Goal: Information Seeking & Learning: Understand process/instructions

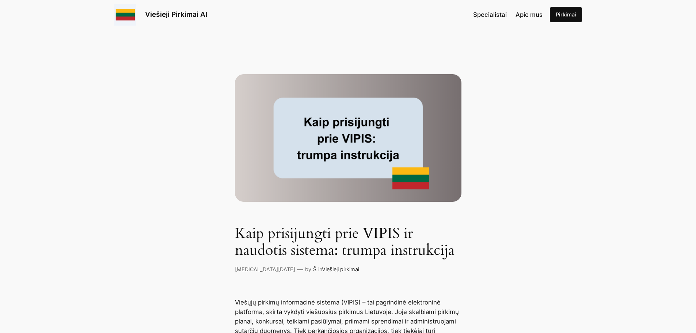
click at [336, 146] on img at bounding box center [348, 138] width 227 height 128
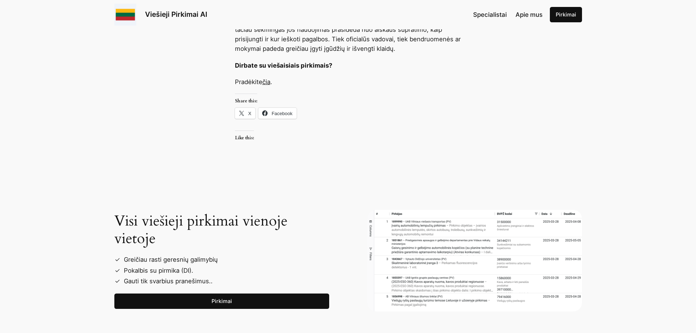
scroll to position [877, 0]
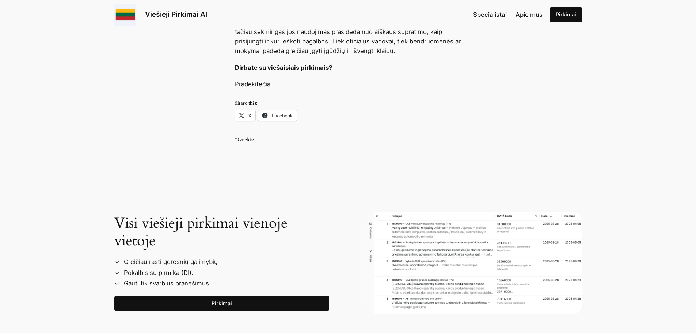
click at [221, 301] on link "Pirkimai" at bounding box center [221, 303] width 215 height 15
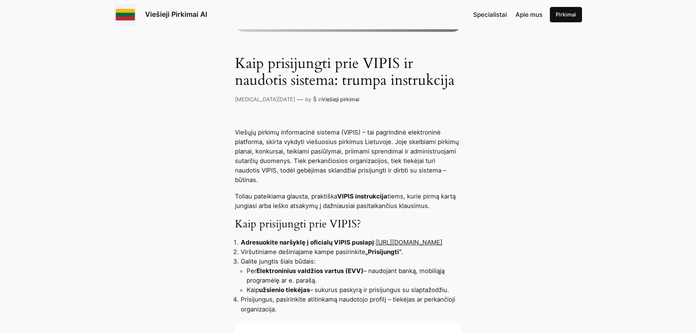
scroll to position [183, 0]
